Goal: Task Accomplishment & Management: Use online tool/utility

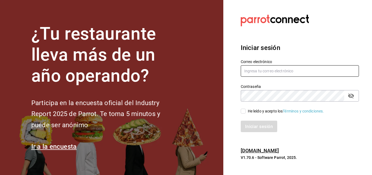
type input "[EMAIL_ADDRESS][PERSON_NAME][DOMAIN_NAME]"
click at [241, 110] on input "He leído y acepto los Términos y condiciones." at bounding box center [243, 110] width 5 height 5
checkbox input "true"
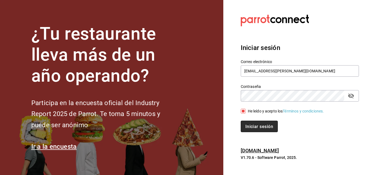
click at [253, 125] on font "Iniciar sesión" at bounding box center [259, 125] width 28 height 5
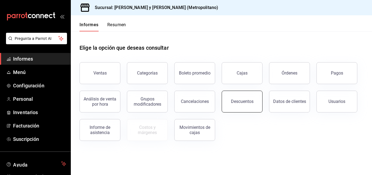
click at [242, 104] on button "Descuentos" at bounding box center [242, 101] width 41 height 22
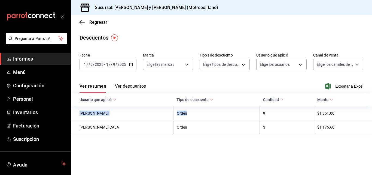
drag, startPoint x: 258, startPoint y: 116, endPoint x: 275, endPoint y: 90, distance: 30.6
click at [275, 90] on div "Fecha [DATE] [DATE] - [DATE] [DATE] Marca Elige las marcas Tipos de descuento E…" at bounding box center [221, 92] width 301 height 84
